Goal: Transaction & Acquisition: Register for event/course

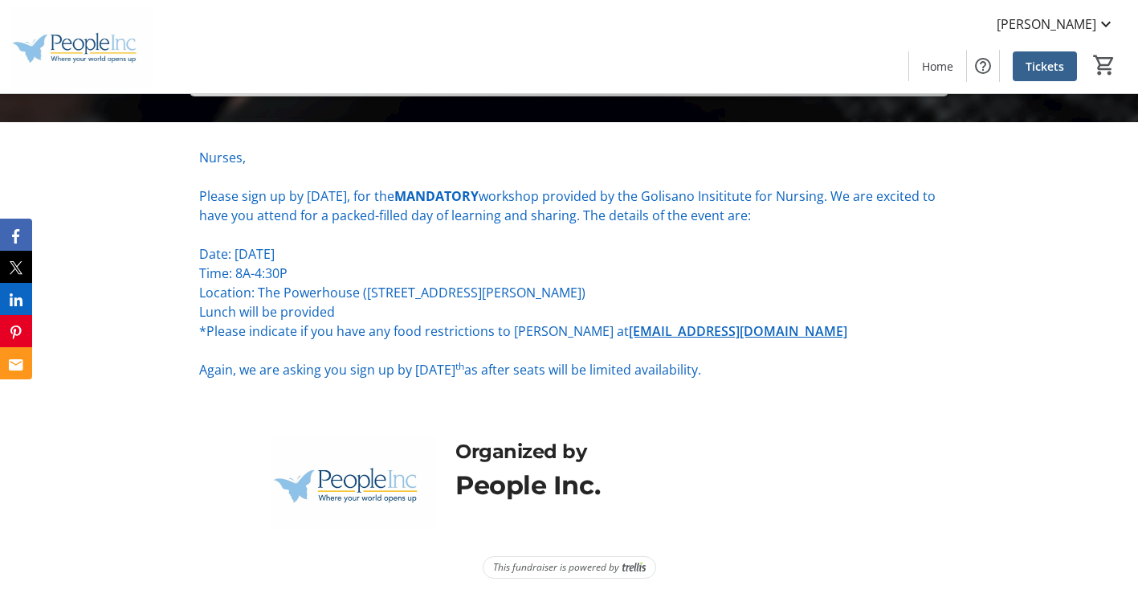
scroll to position [212, 0]
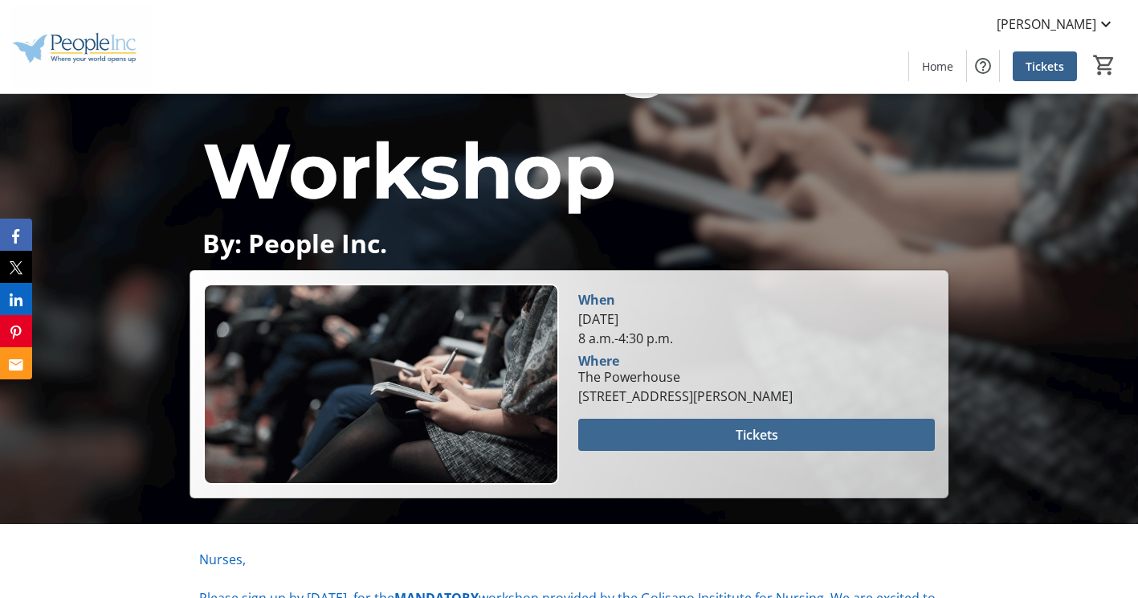
click at [687, 431] on span at bounding box center [756, 434] width 356 height 39
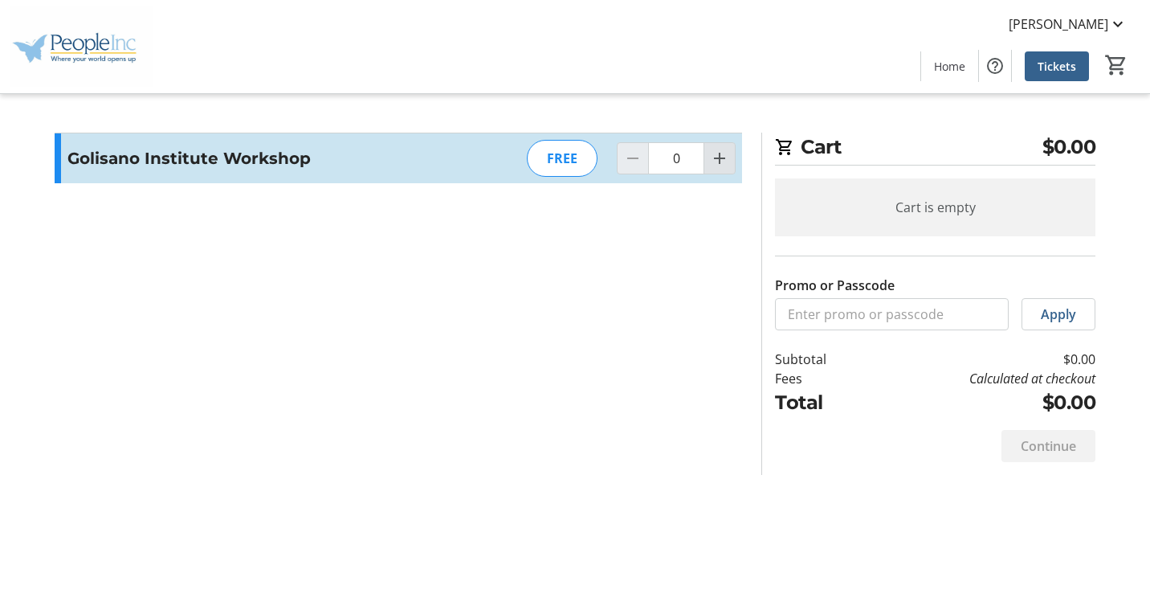
click at [716, 164] on mat-icon "Increment by one" at bounding box center [719, 158] width 19 height 19
type input "1"
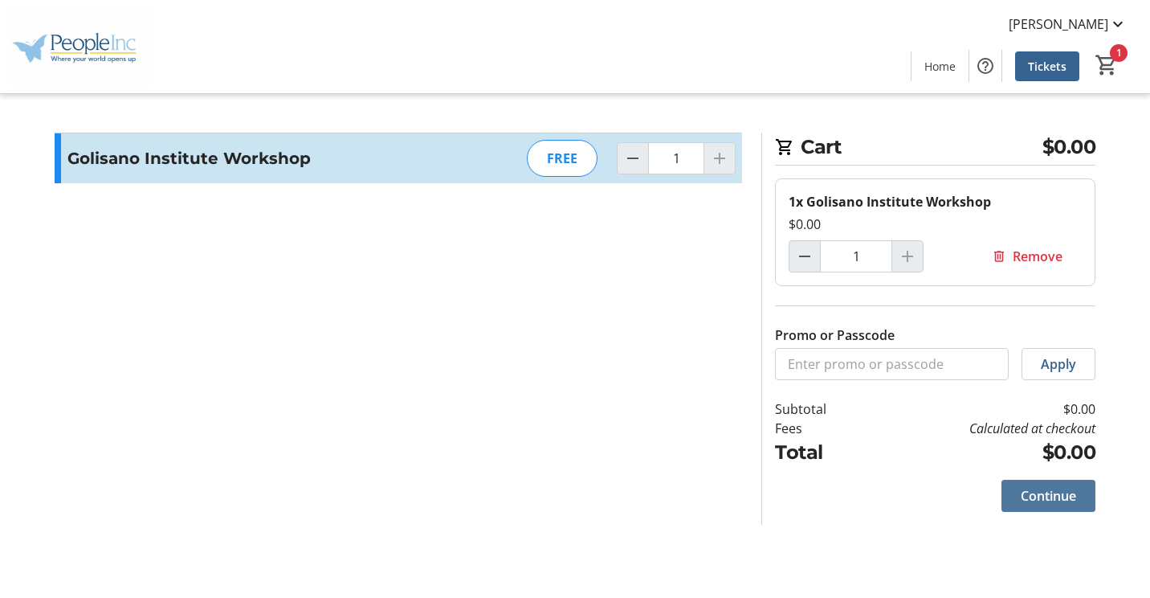
click at [1033, 502] on span "Continue" at bounding box center [1048, 495] width 55 height 19
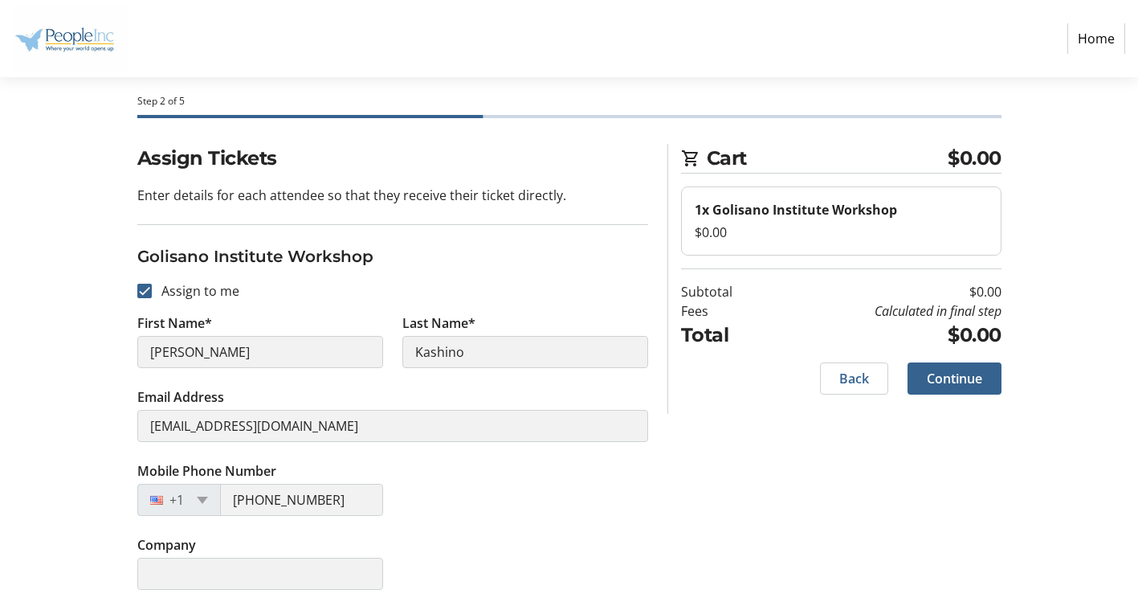
scroll to position [33, 0]
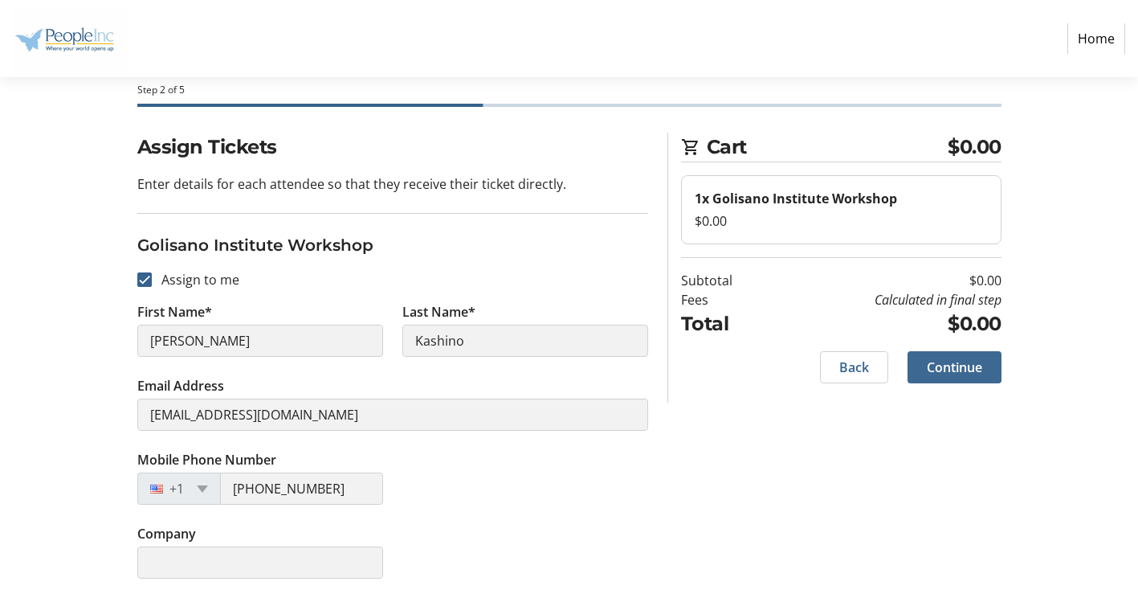
click at [939, 371] on span "Continue" at bounding box center [954, 366] width 55 height 19
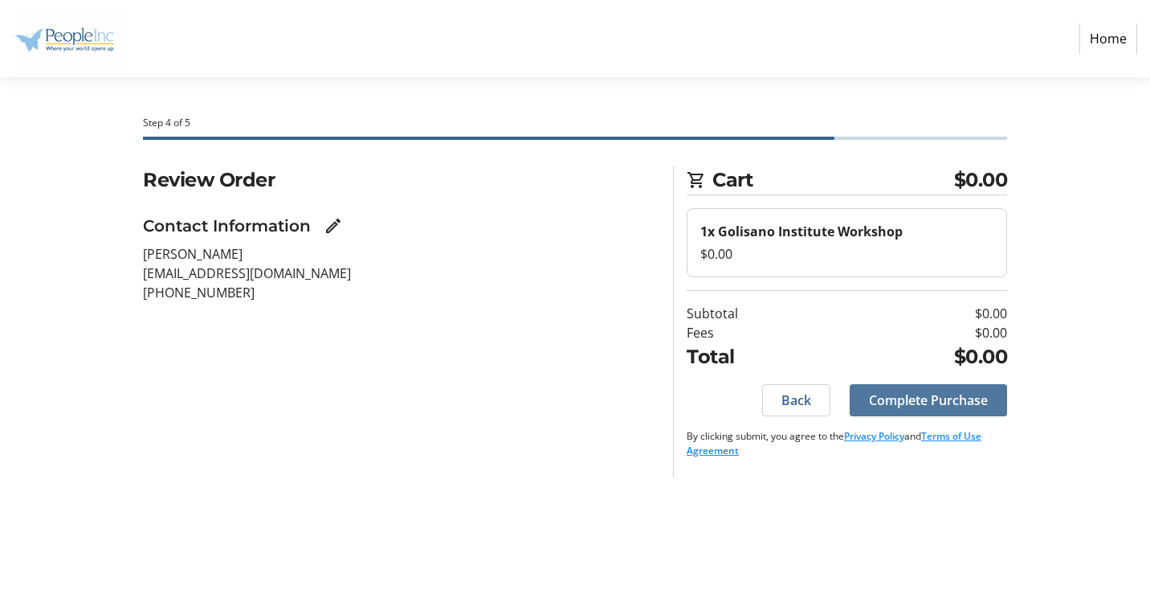
click at [890, 406] on span "Complete Purchase" at bounding box center [928, 399] width 119 height 19
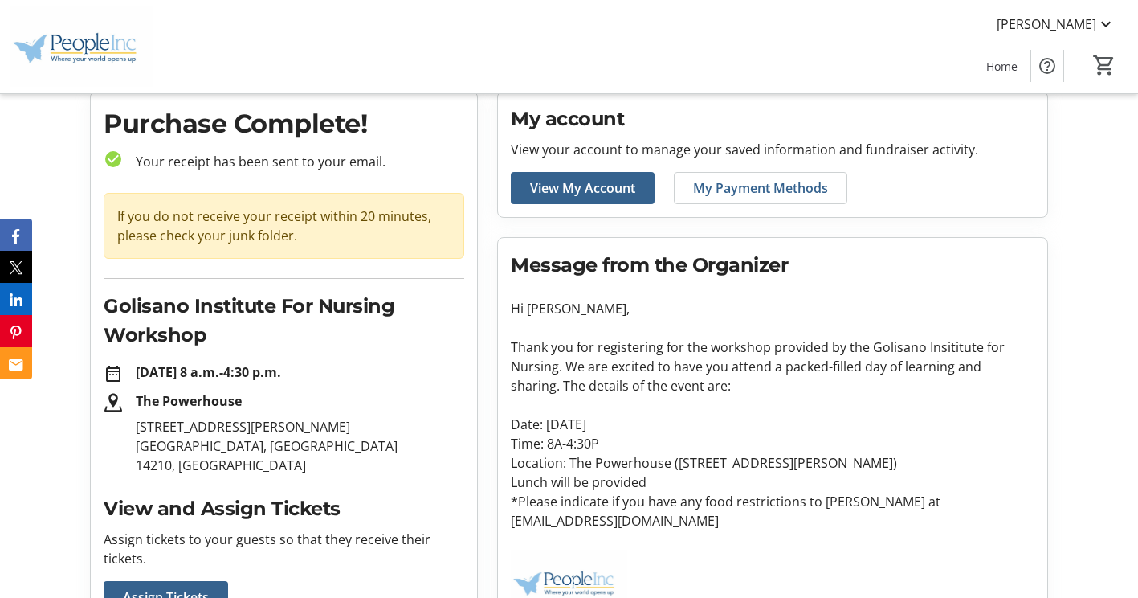
scroll to position [80, 0]
